Goal: Task Accomplishment & Management: Manage account settings

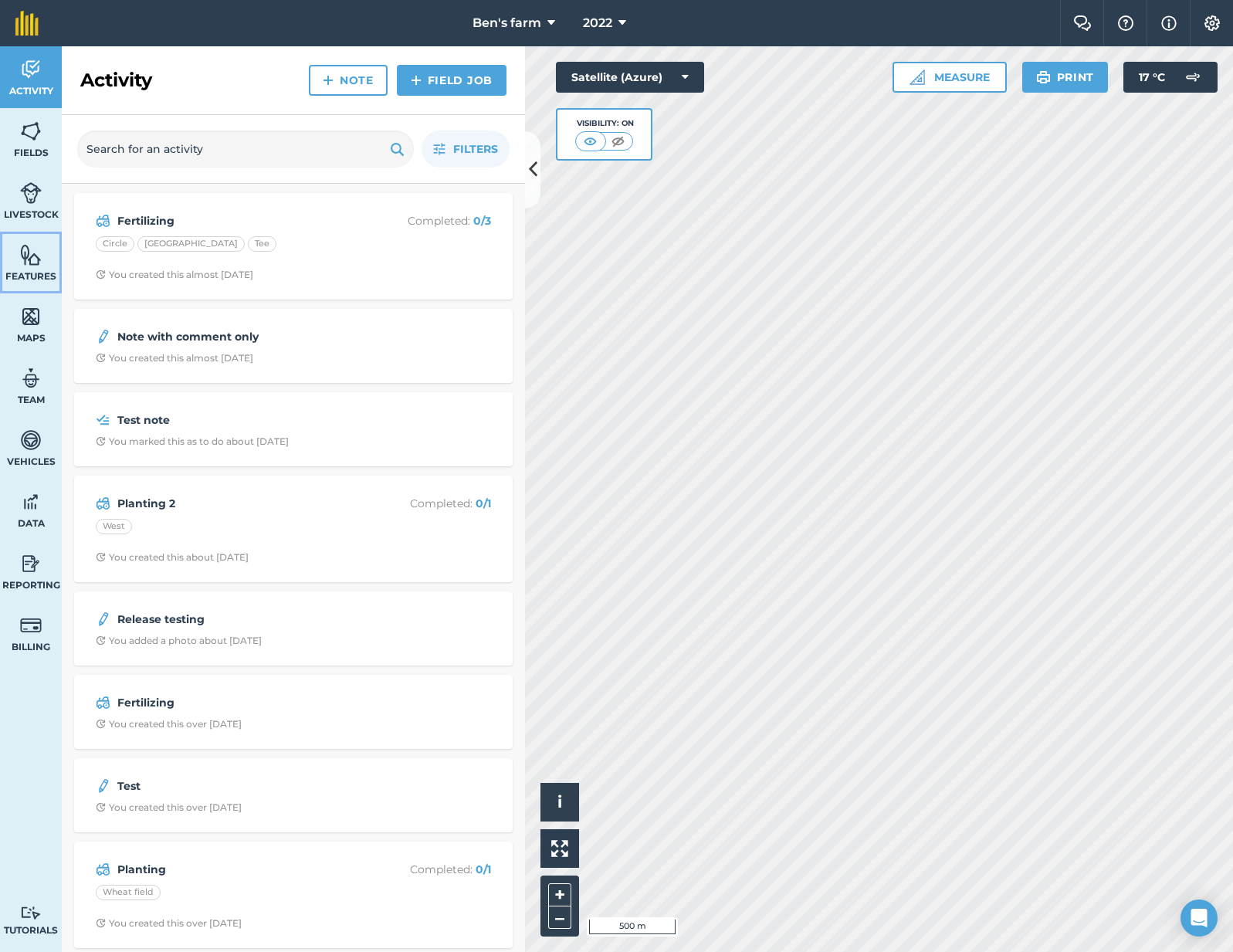
click at [43, 256] on link "Features" at bounding box center [31, 263] width 62 height 62
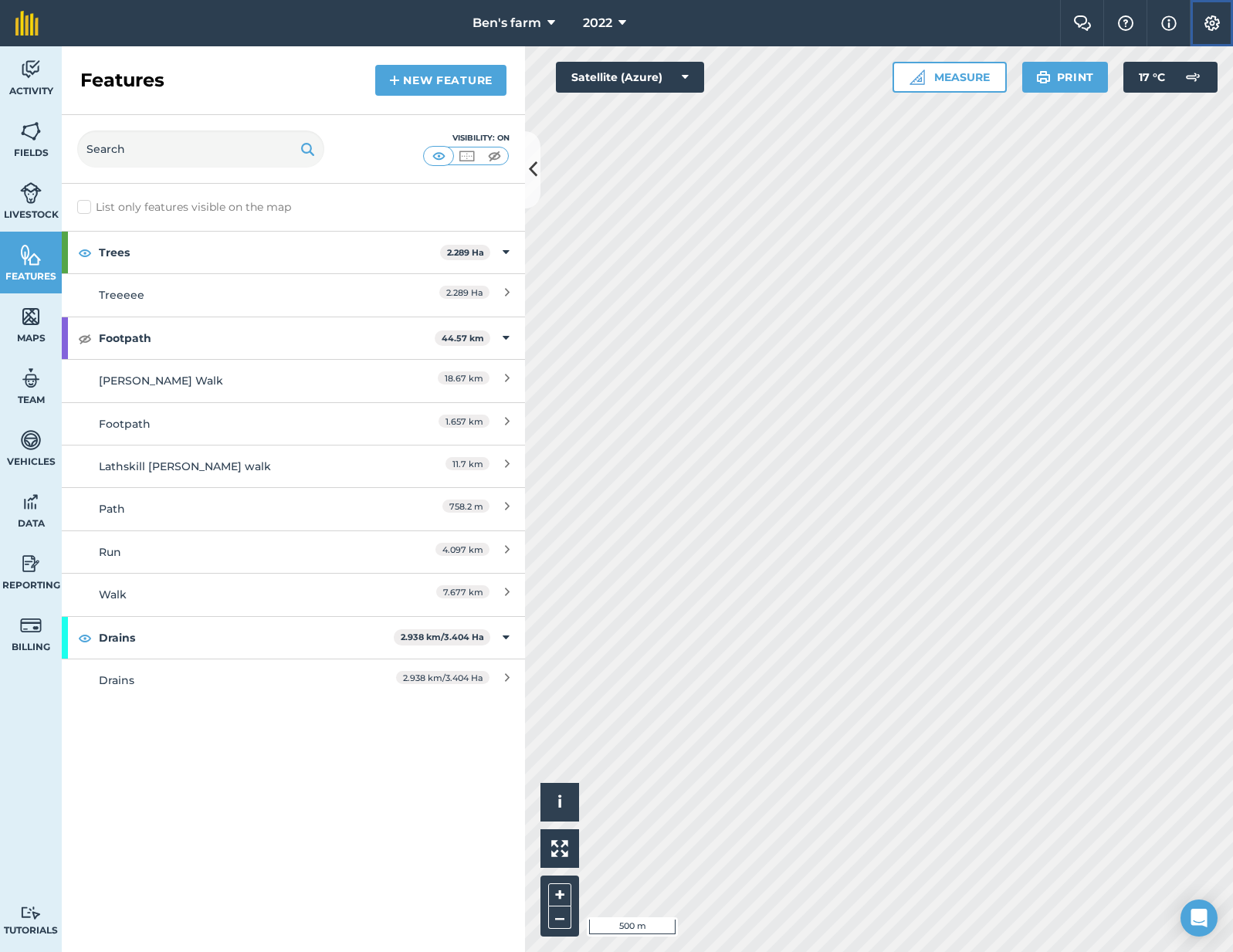
click at [1214, 17] on img at bounding box center [1212, 23] width 18 height 16
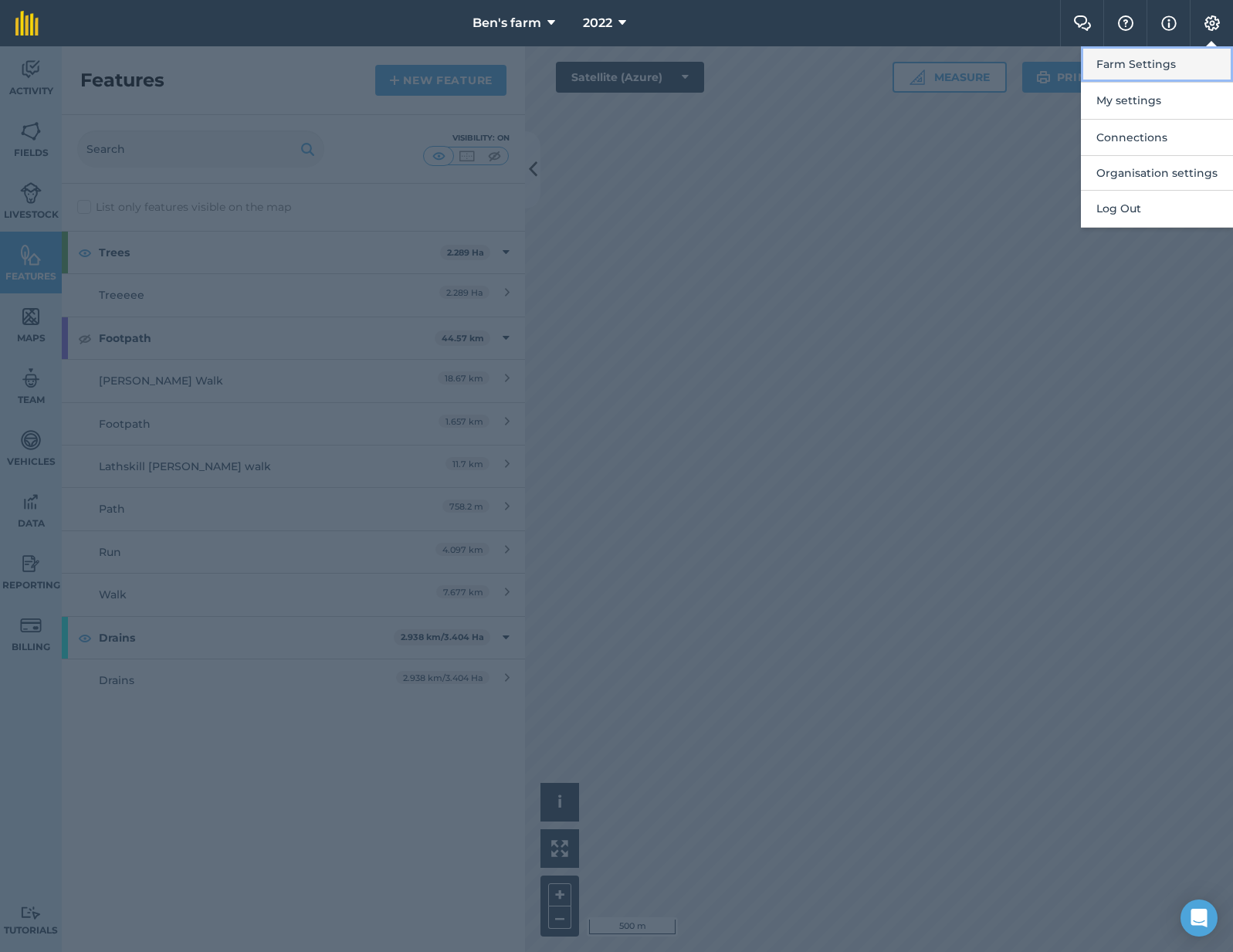
click at [1163, 73] on button "Farm Settings" at bounding box center [1157, 65] width 152 height 37
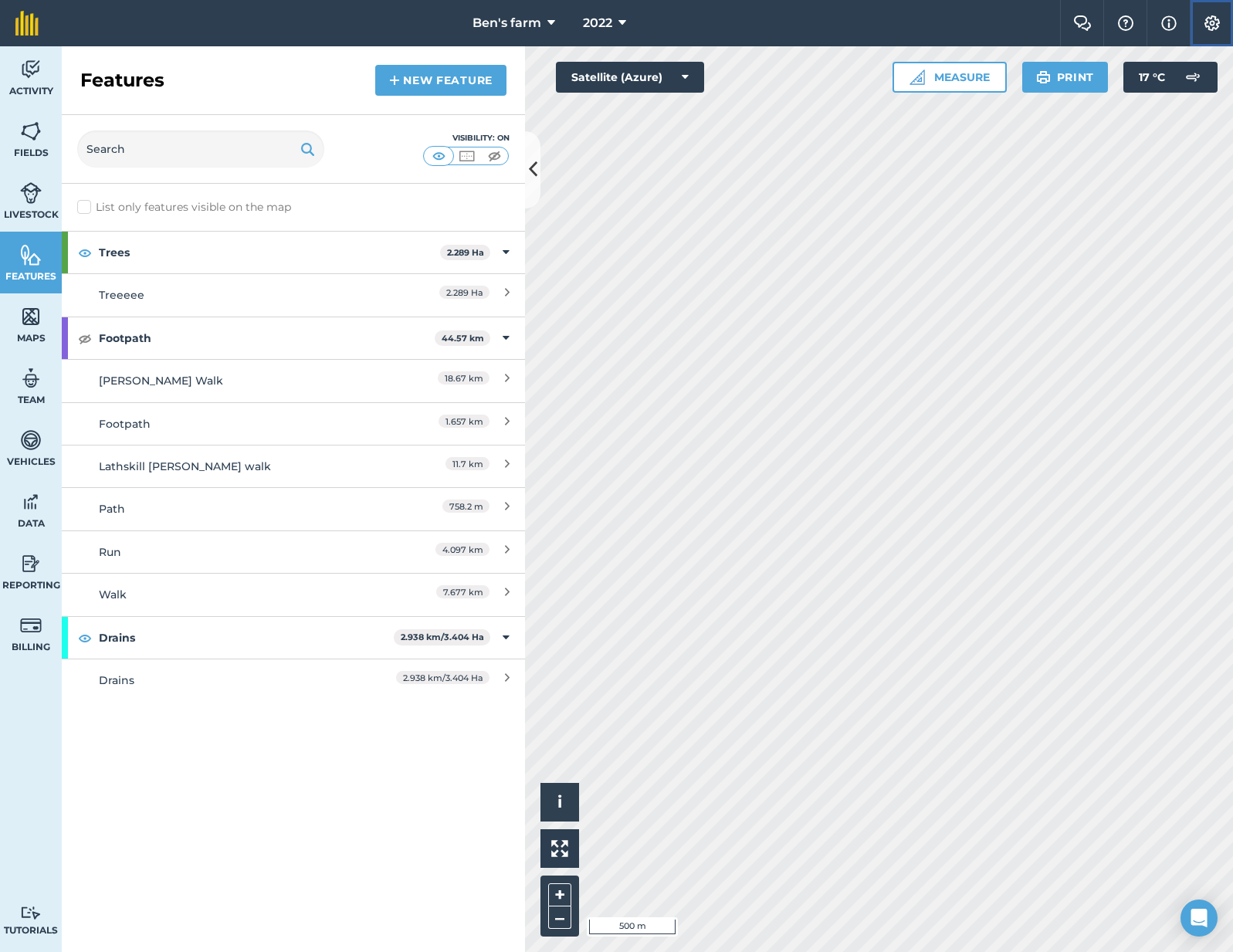
click at [1211, 20] on img at bounding box center [1212, 23] width 18 height 16
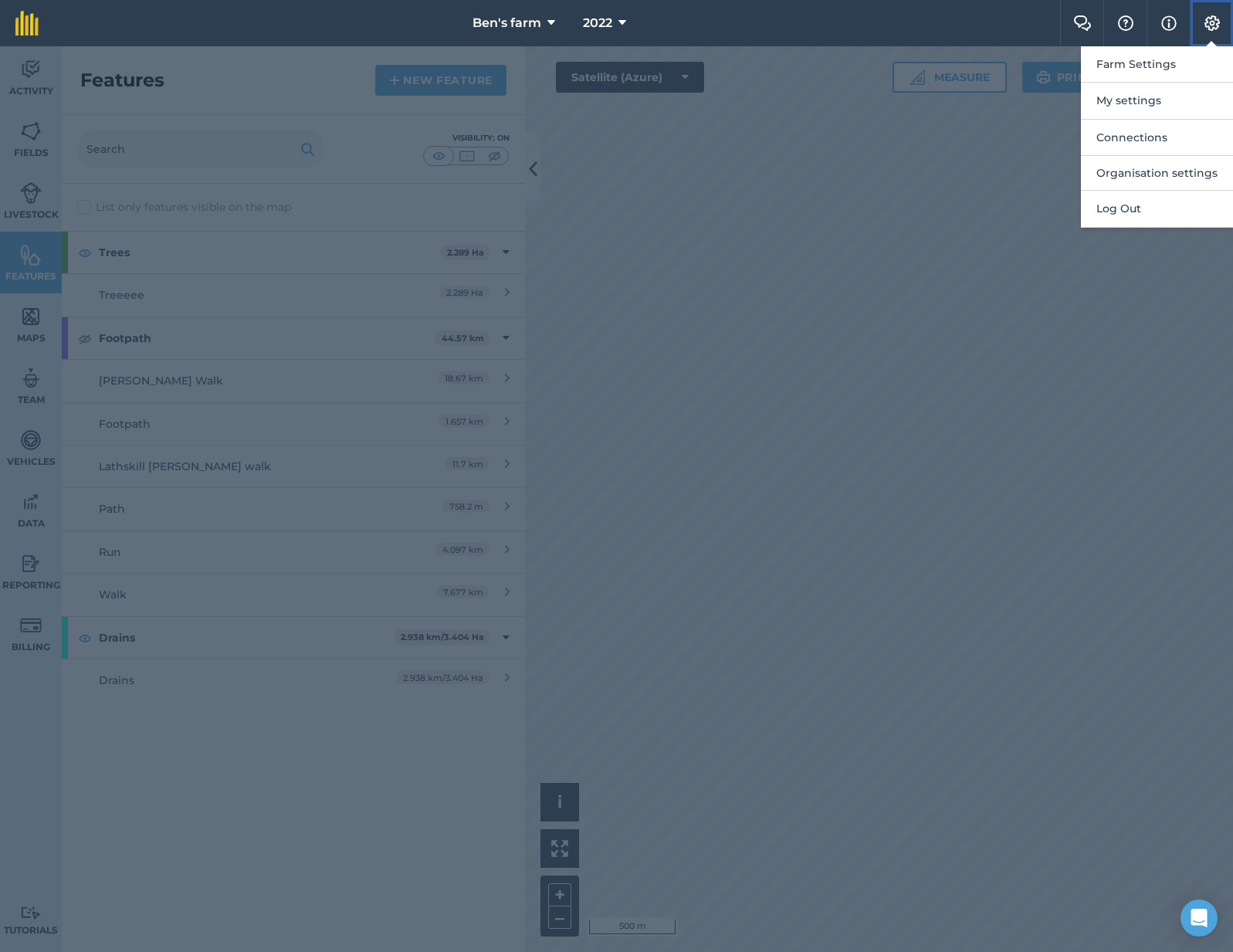
click at [1196, 39] on button "Settings" at bounding box center [1211, 23] width 43 height 47
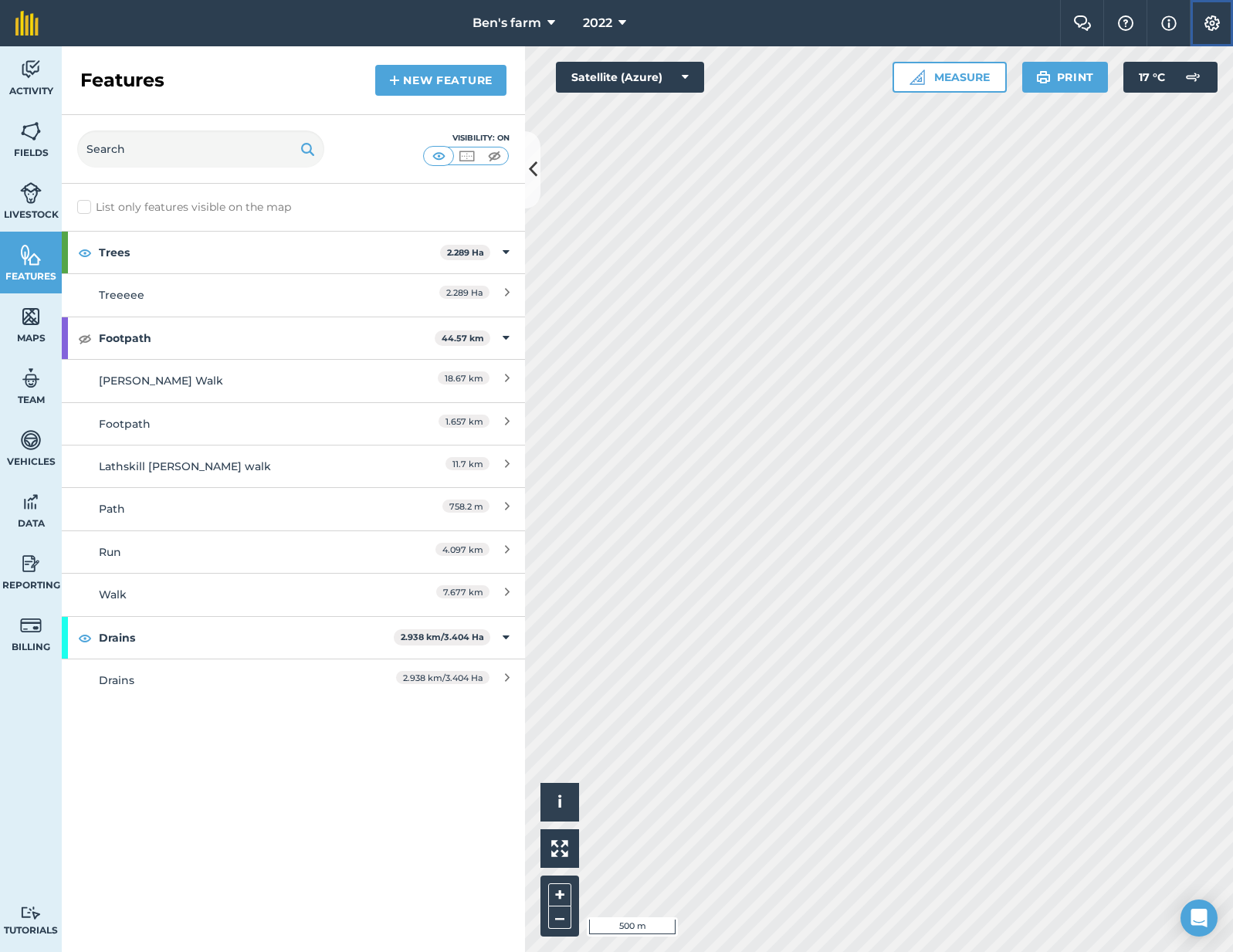
click at [1201, 36] on button "Settings" at bounding box center [1211, 23] width 43 height 47
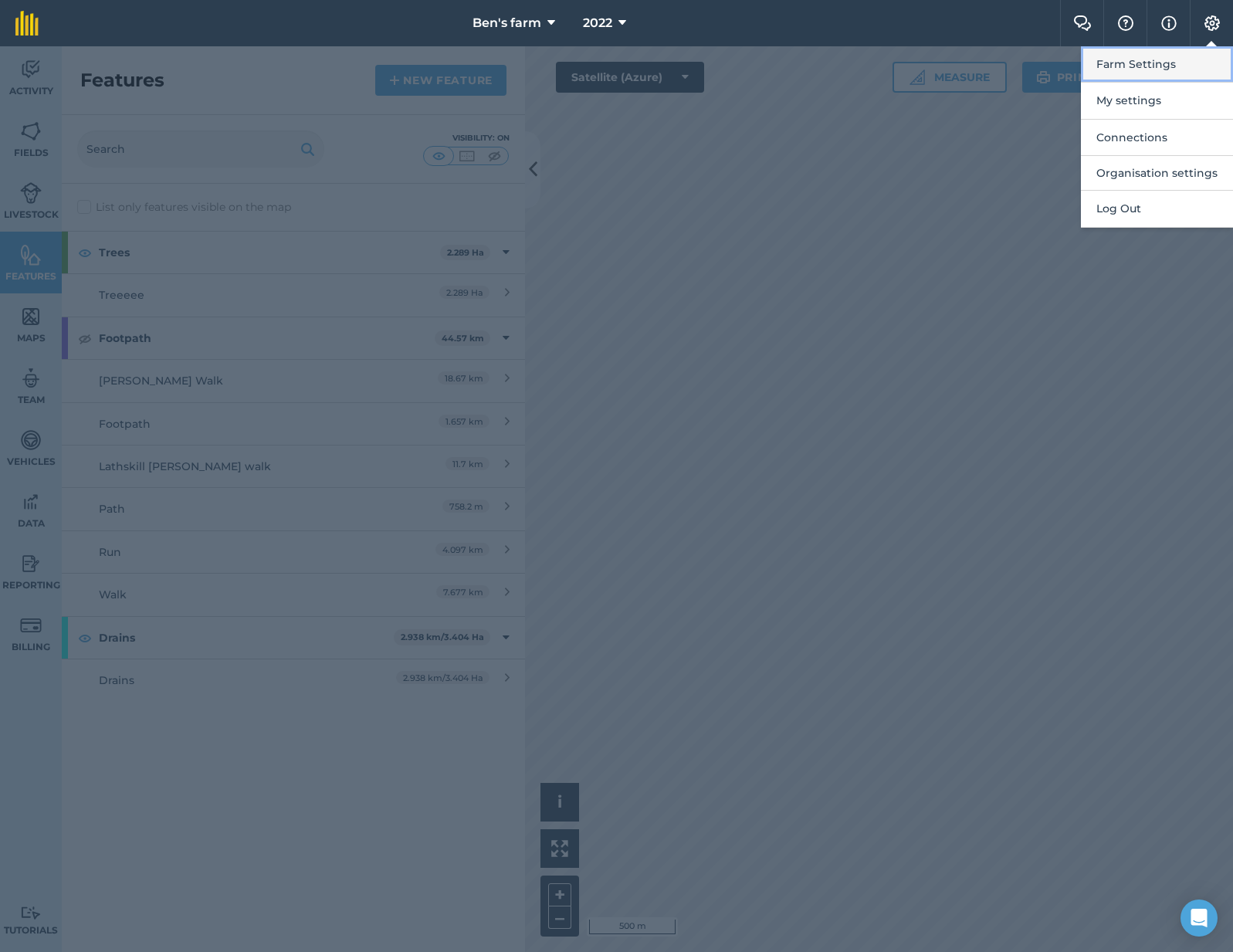
click at [1183, 61] on button "Farm Settings" at bounding box center [1157, 65] width 152 height 37
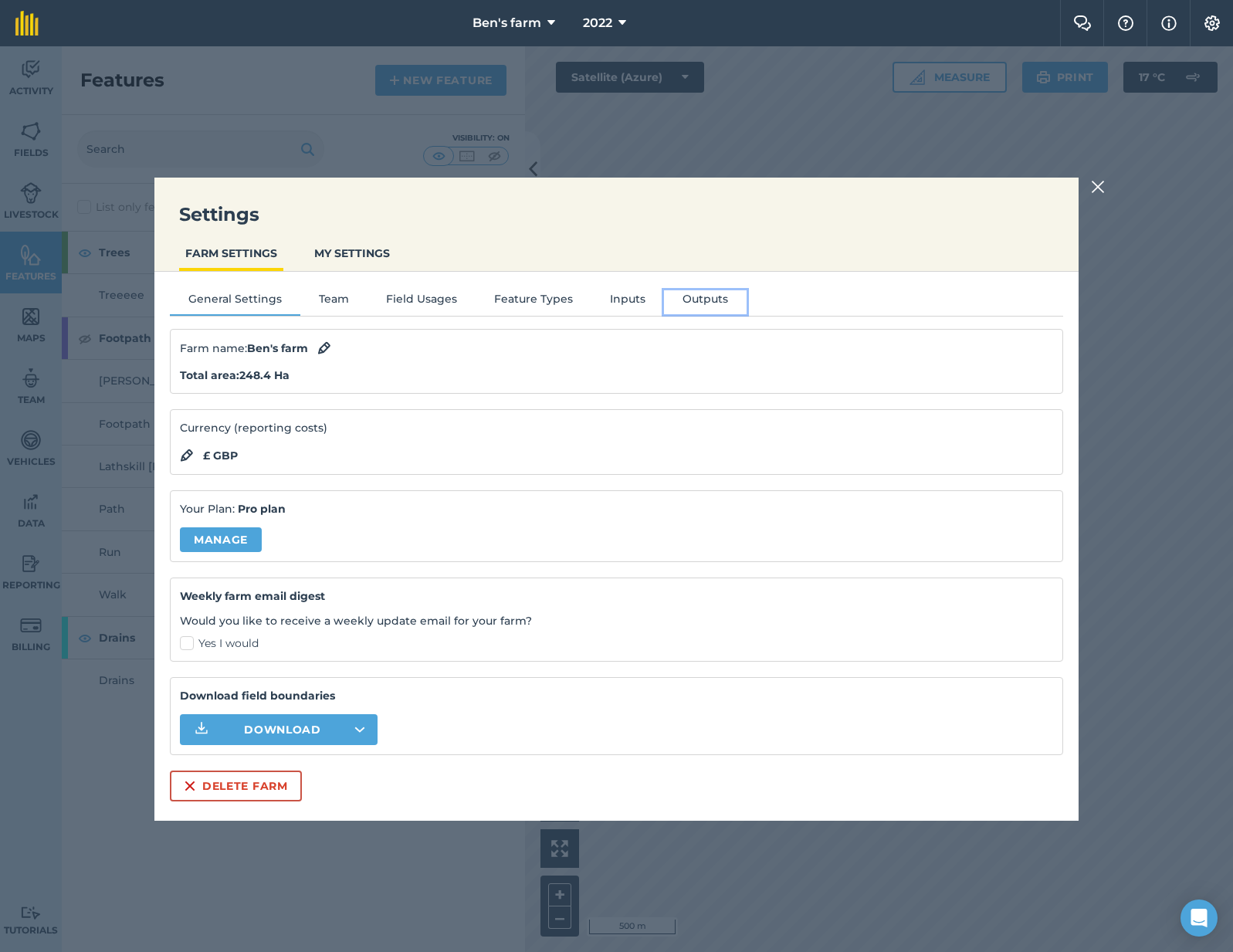
click at [692, 300] on button "Outputs" at bounding box center [704, 302] width 82 height 23
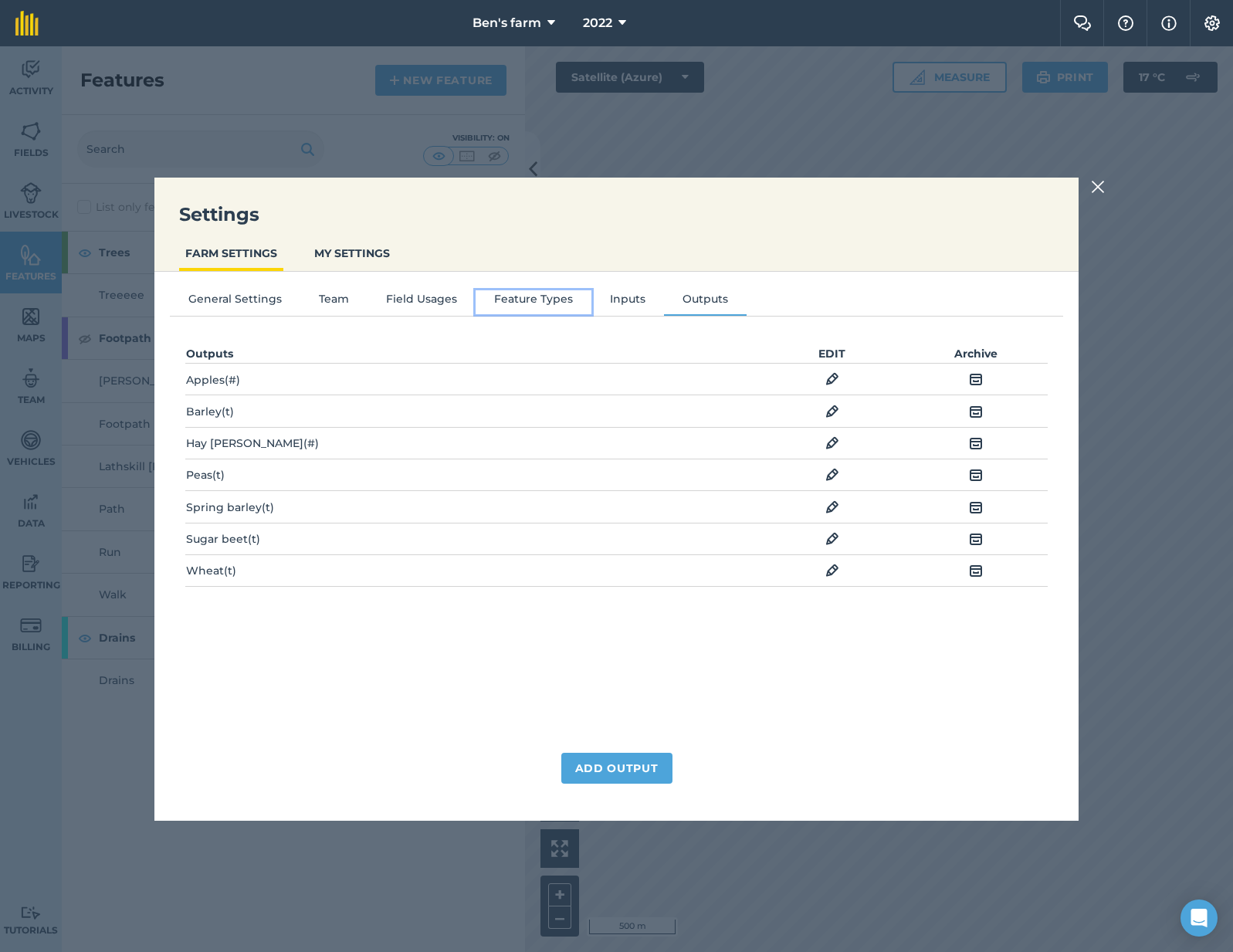
click at [506, 298] on button "Feature Types" at bounding box center [533, 302] width 116 height 23
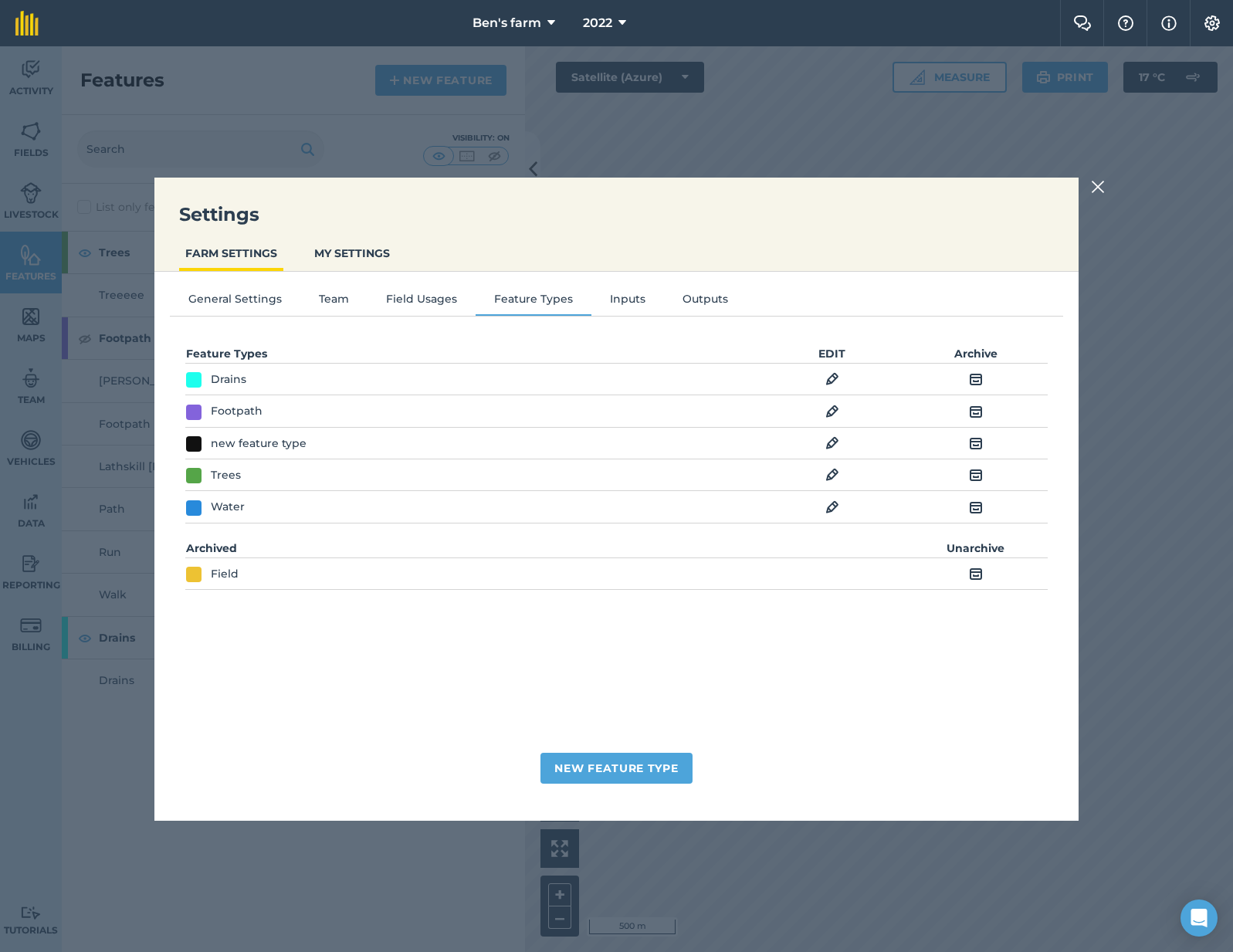
click at [976, 439] on img at bounding box center [975, 443] width 14 height 18
click at [976, 577] on img at bounding box center [975, 574] width 14 height 18
click at [1096, 186] on img at bounding box center [1097, 187] width 14 height 18
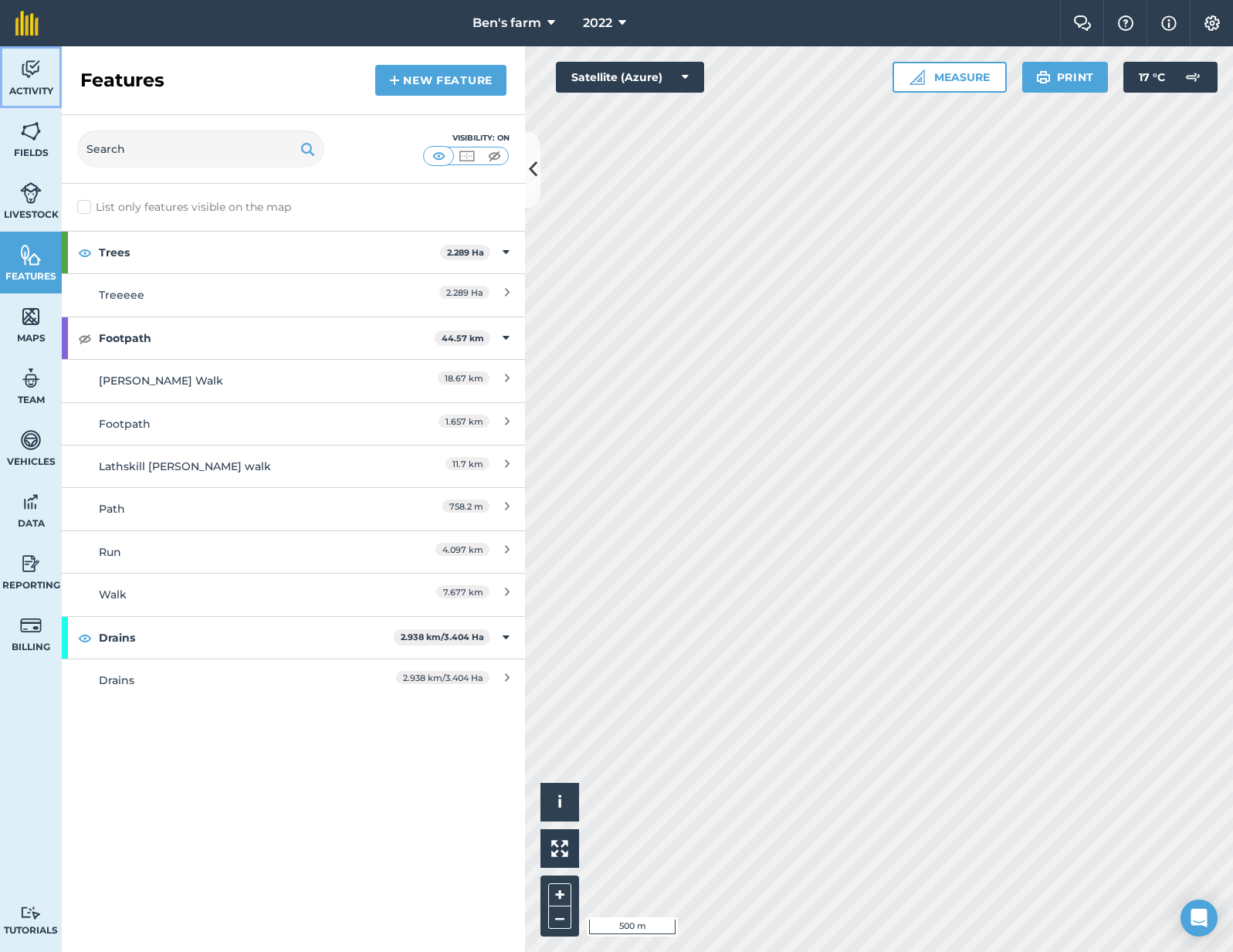
click at [38, 94] on span "Activity" at bounding box center [31, 91] width 62 height 12
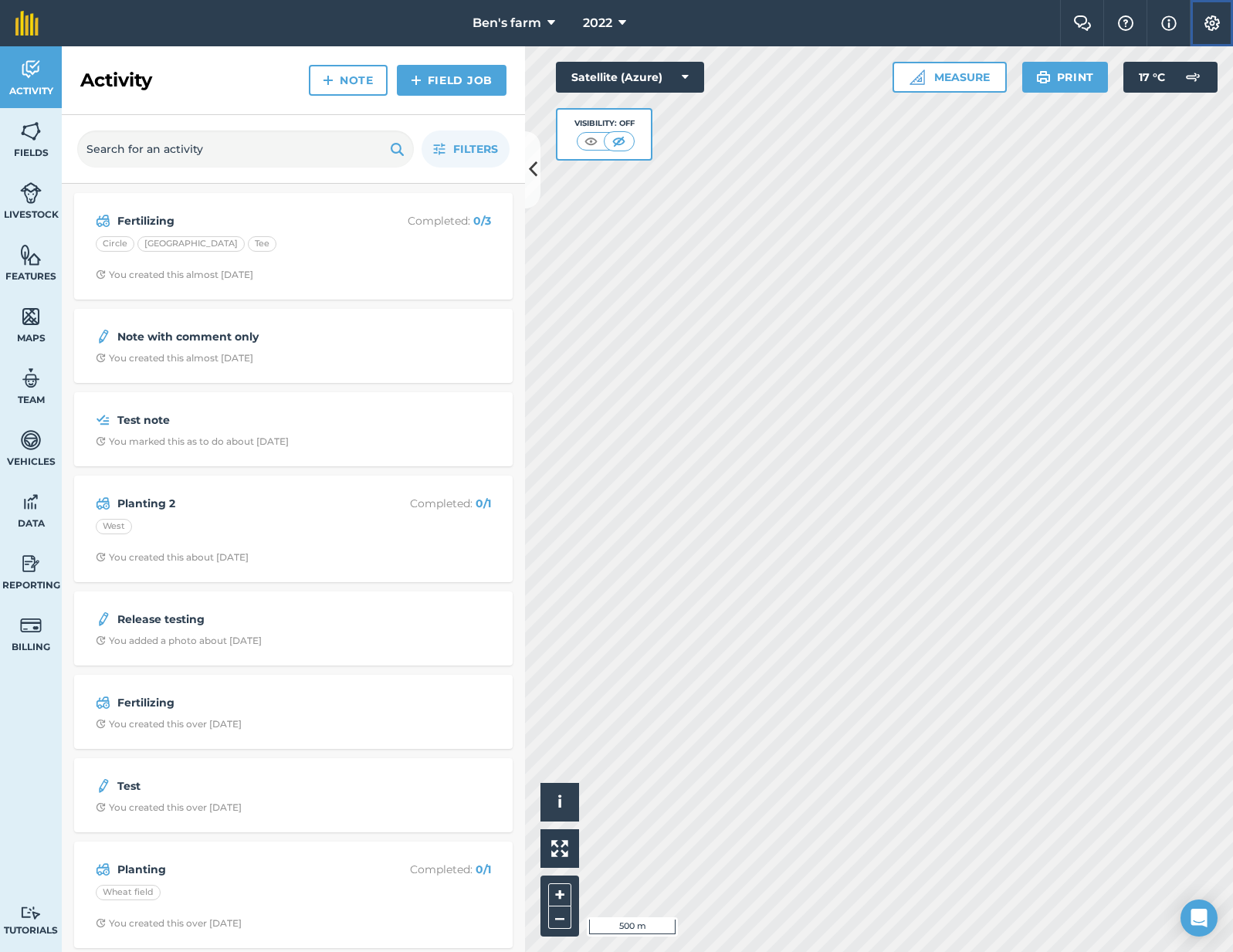
click at [1201, 32] on button "Settings" at bounding box center [1211, 23] width 43 height 47
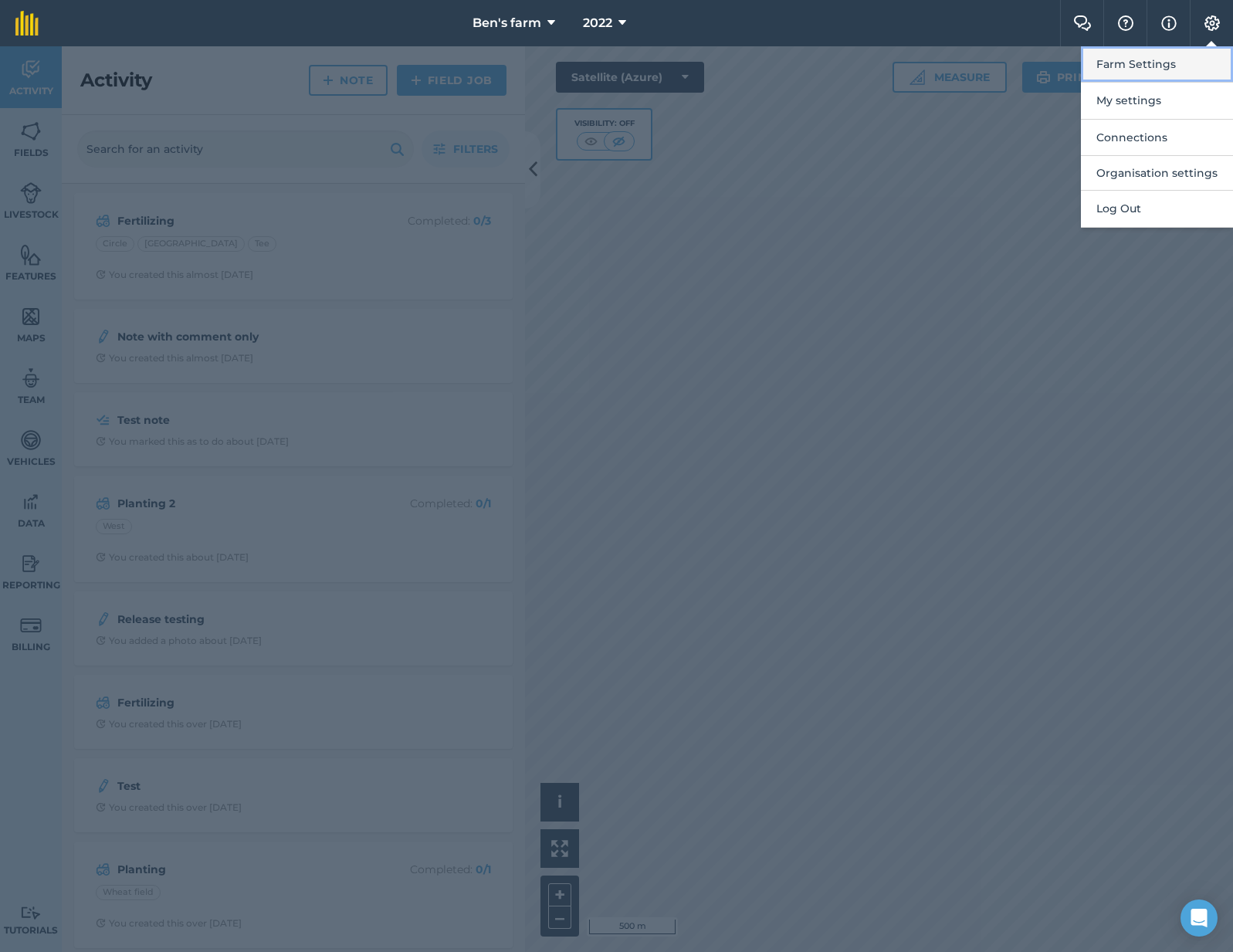
click at [1196, 62] on button "Farm Settings" at bounding box center [1157, 65] width 152 height 37
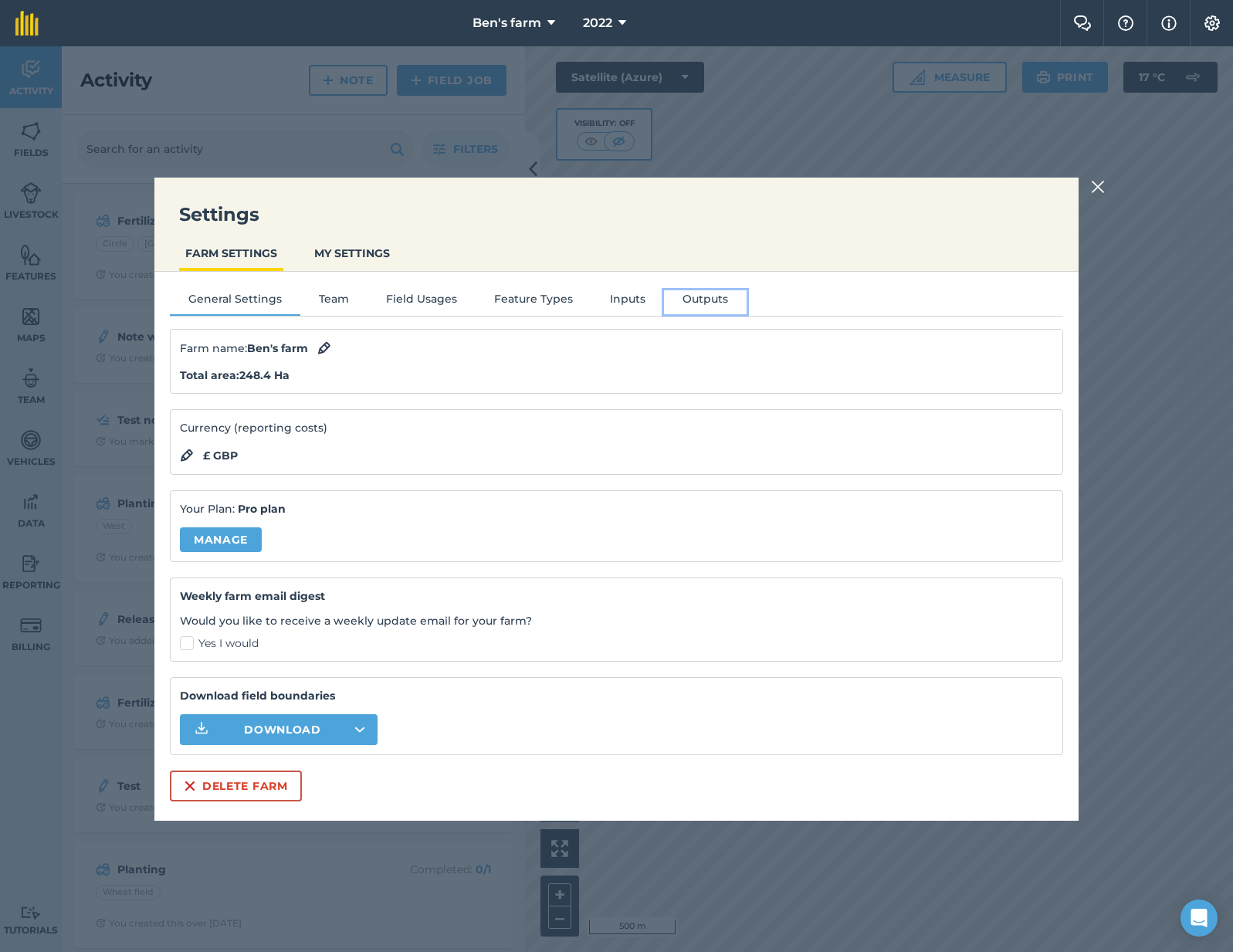
click at [700, 308] on button "Outputs" at bounding box center [704, 302] width 82 height 23
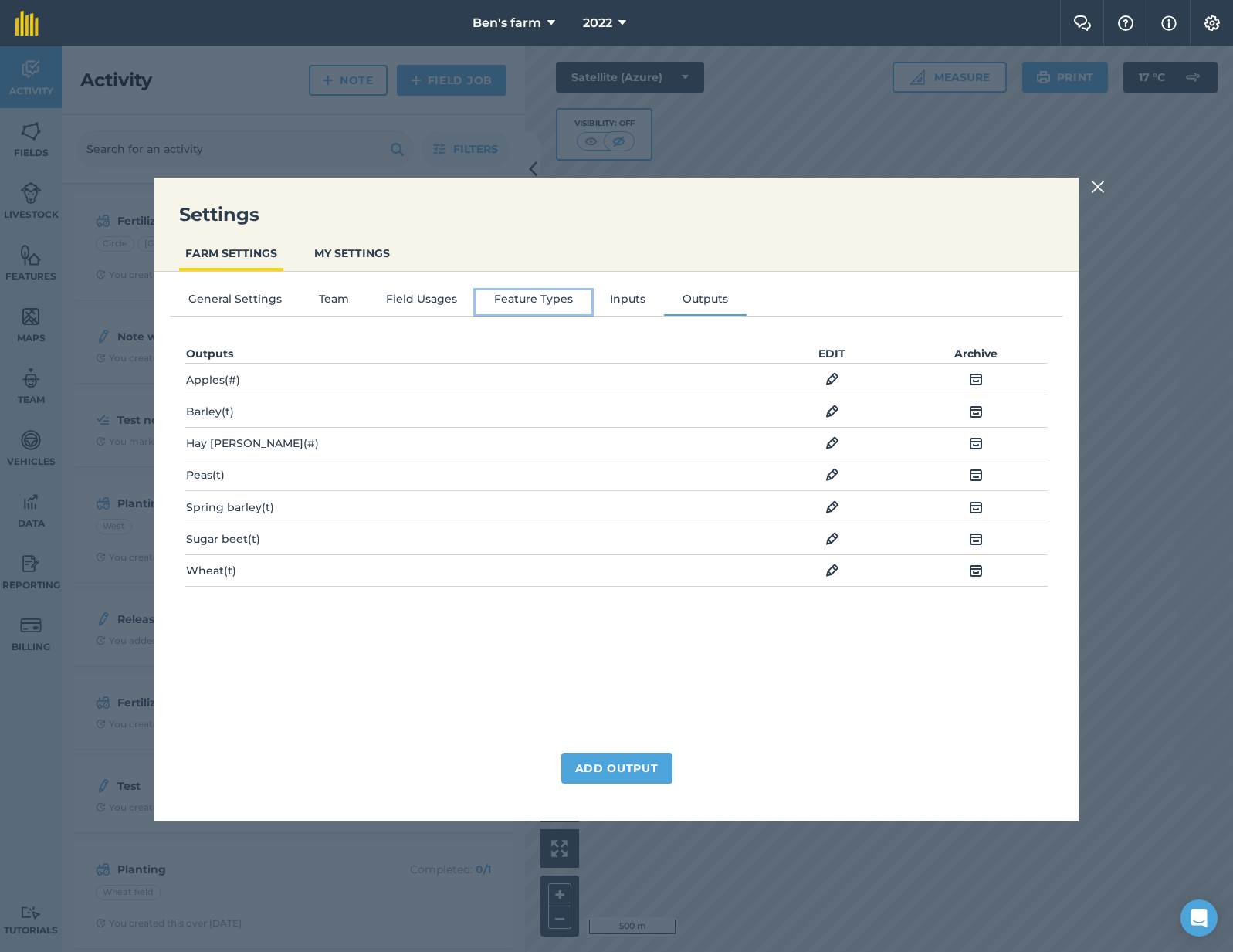
click at [539, 298] on button "Feature Types" at bounding box center [533, 302] width 116 height 23
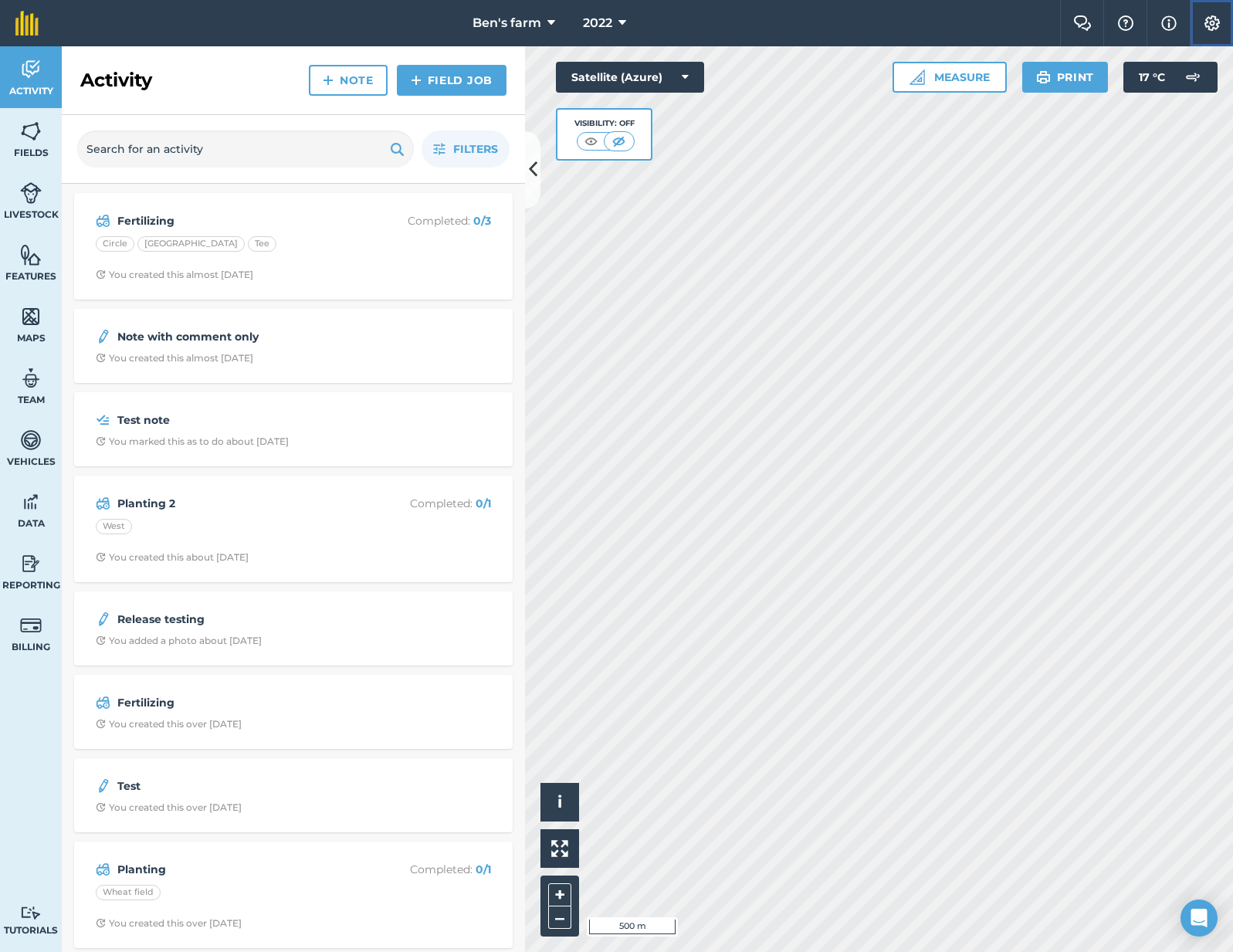
click at [1215, 2] on button "Settings" at bounding box center [1211, 23] width 43 height 47
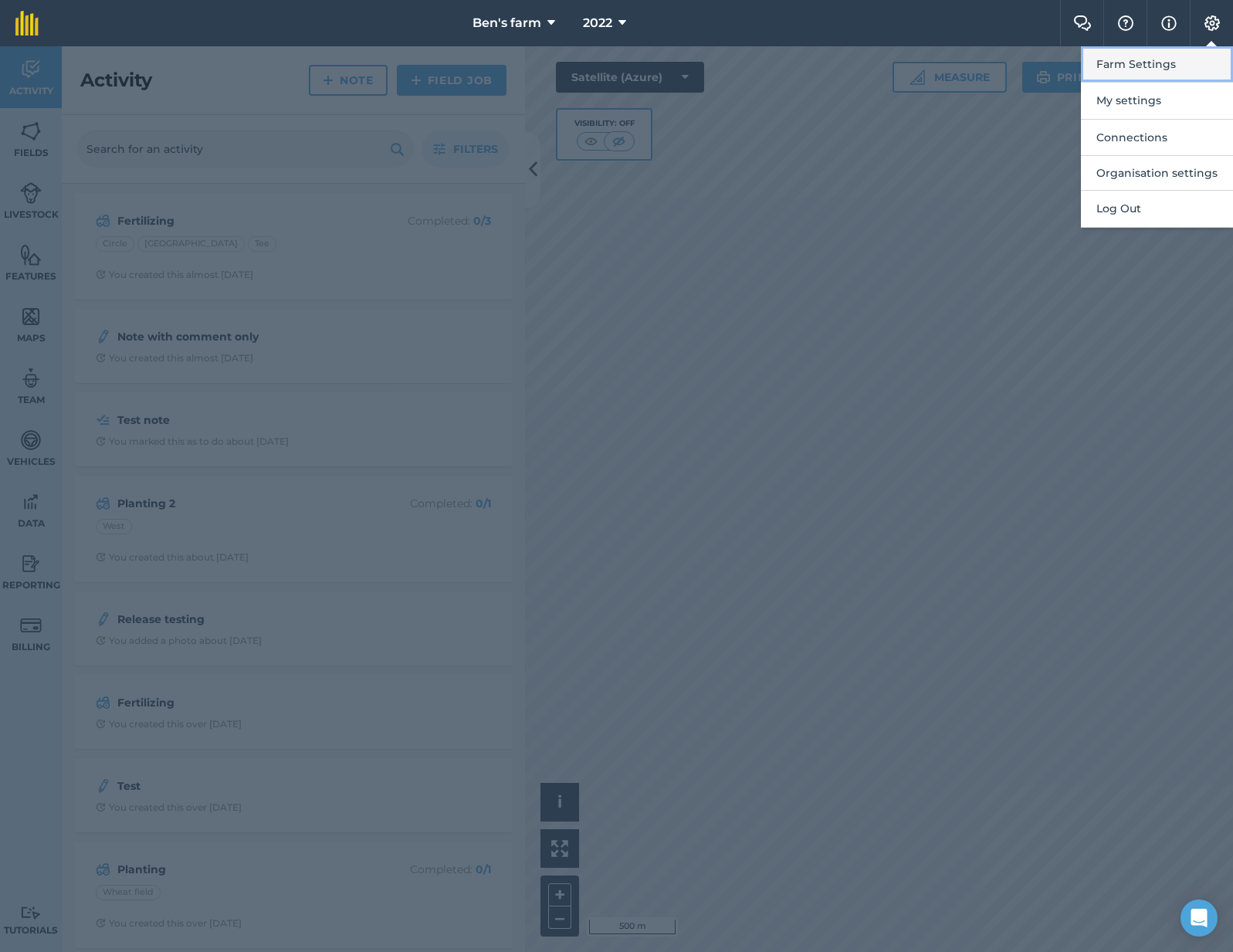
click at [1187, 58] on button "Farm Settings" at bounding box center [1157, 65] width 152 height 37
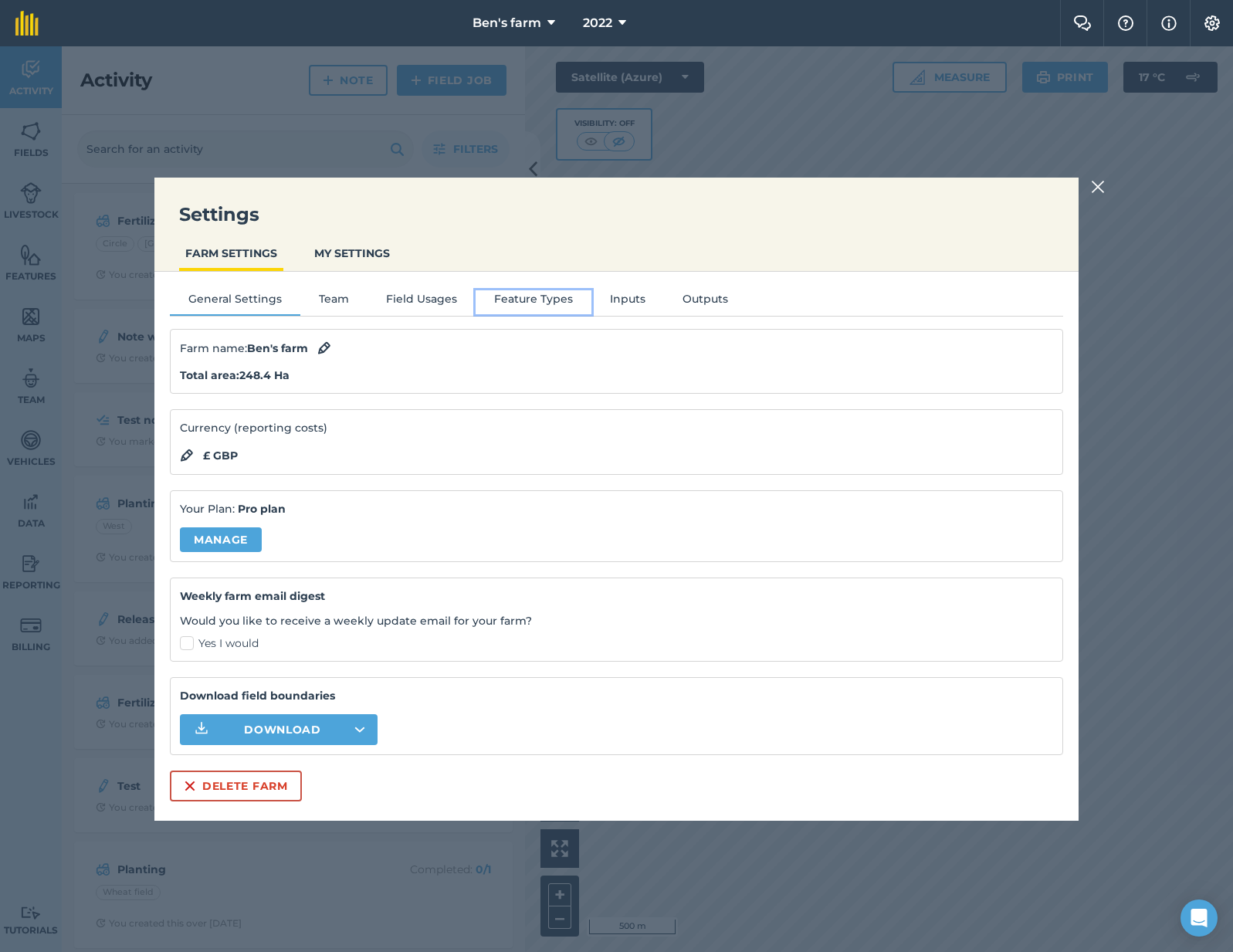
click at [547, 293] on button "Feature Types" at bounding box center [533, 302] width 116 height 23
